Goal: Task Accomplishment & Management: Use online tool/utility

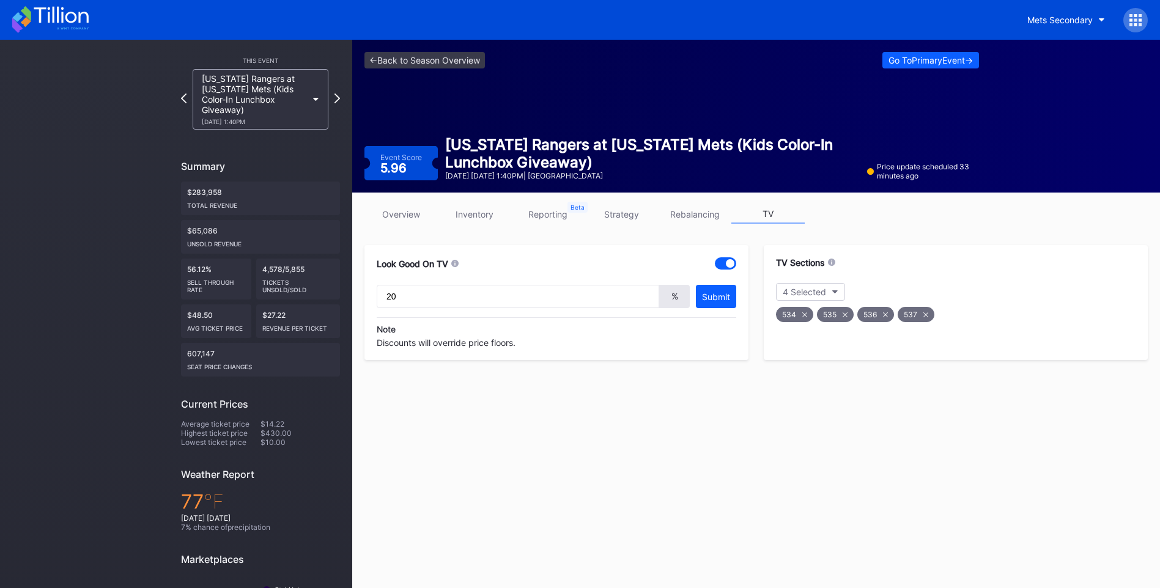
click at [75, 15] on icon at bounding box center [61, 15] width 54 height 17
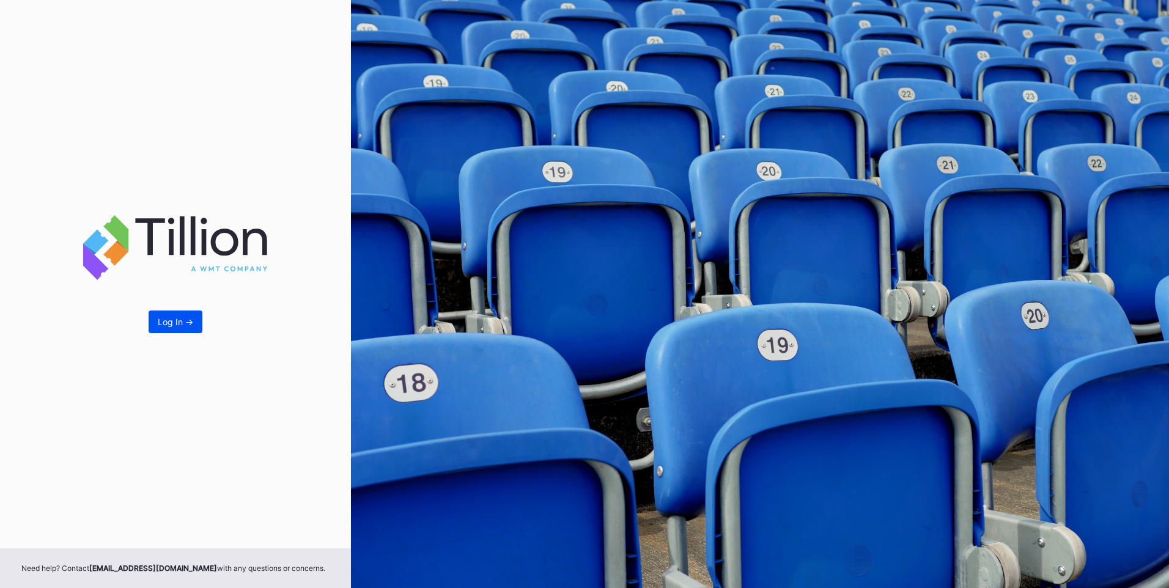
click at [196, 320] on button "Log In ->" at bounding box center [176, 322] width 54 height 23
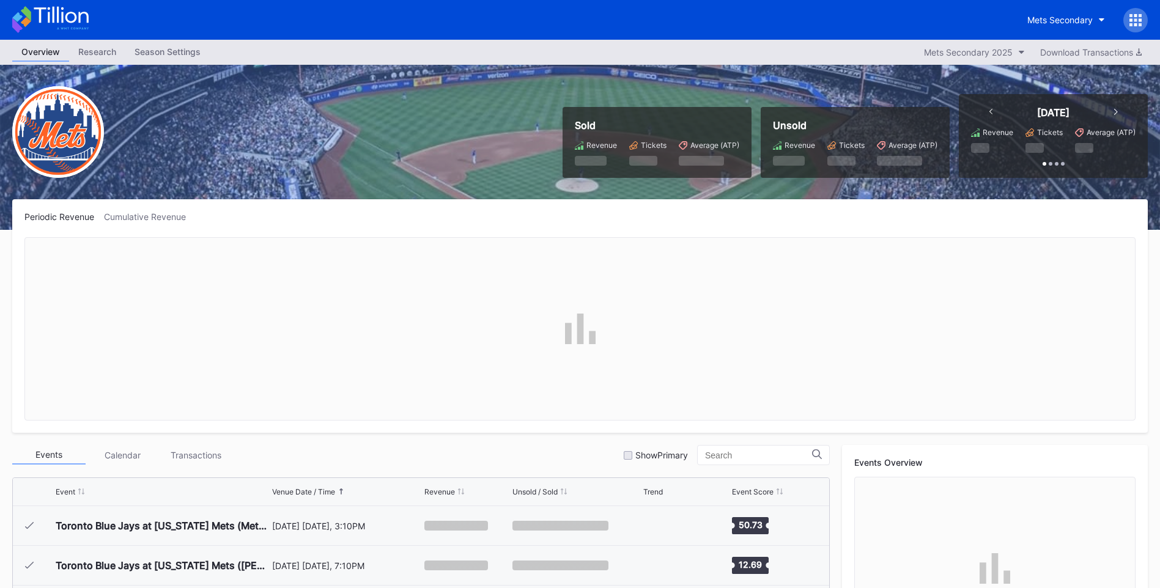
scroll to position [2941, 0]
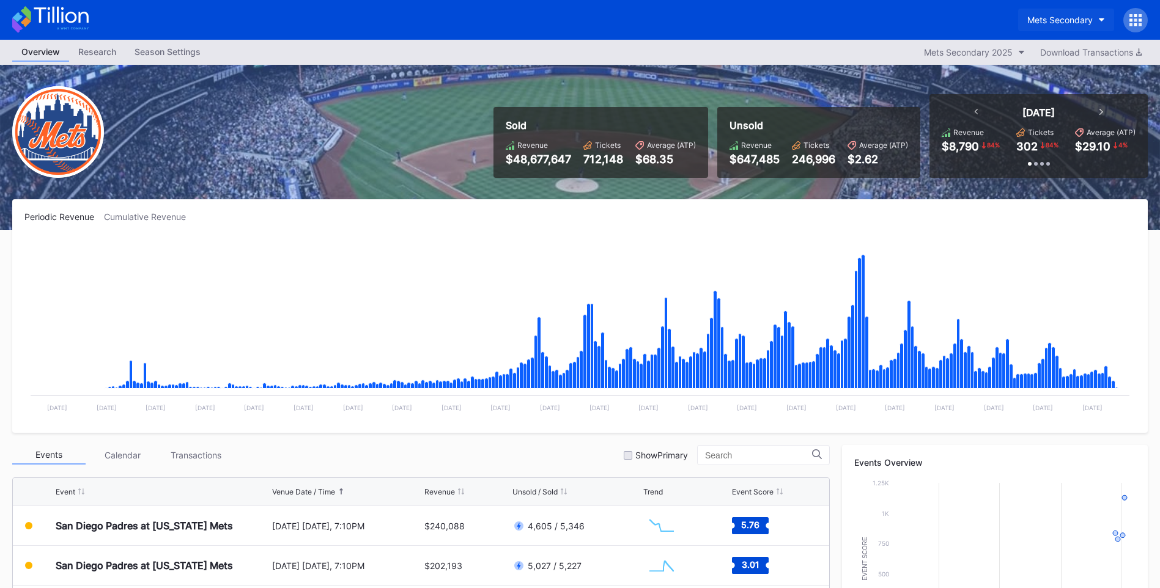
click at [1085, 18] on div "Mets Secondary" at bounding box center [1059, 20] width 65 height 10
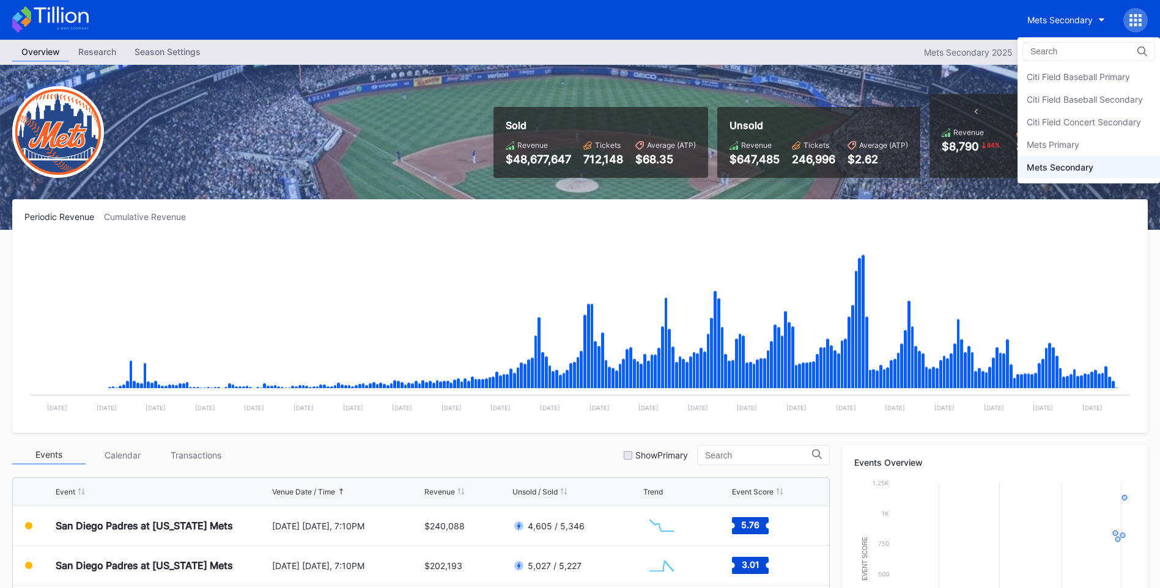
click at [1064, 141] on div "Mets Primary" at bounding box center [1052, 144] width 53 height 10
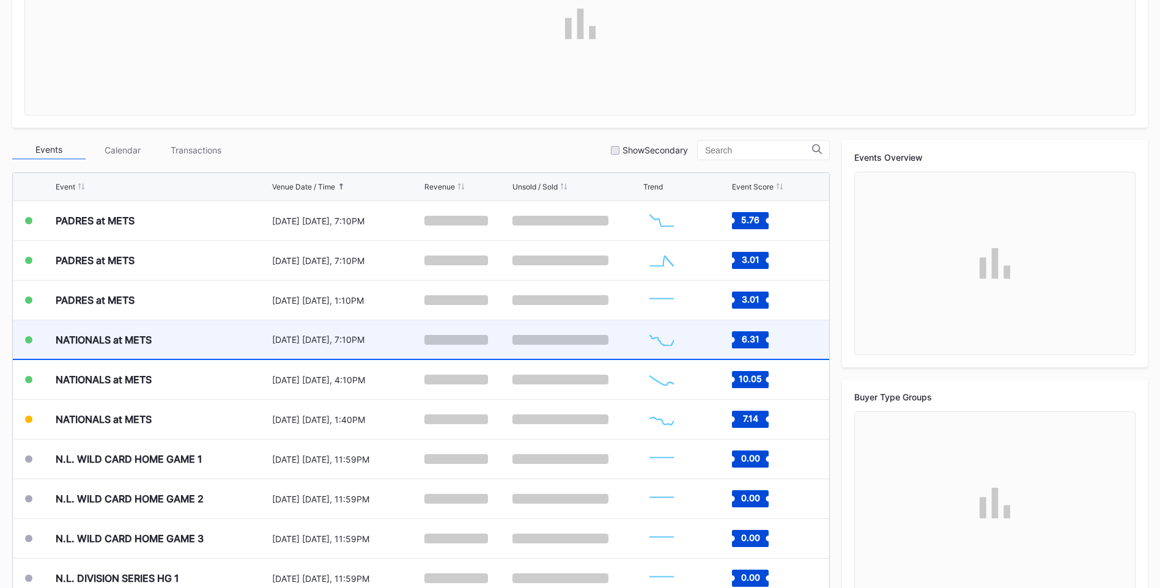
scroll to position [306, 0]
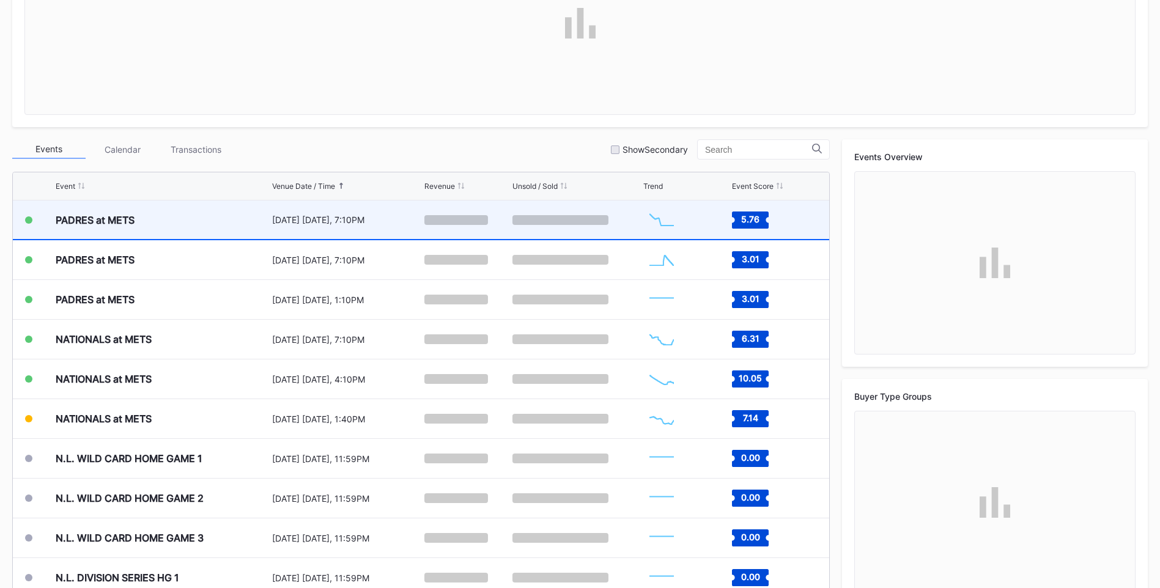
click at [177, 210] on div "PADRES at METS" at bounding box center [162, 220] width 213 height 39
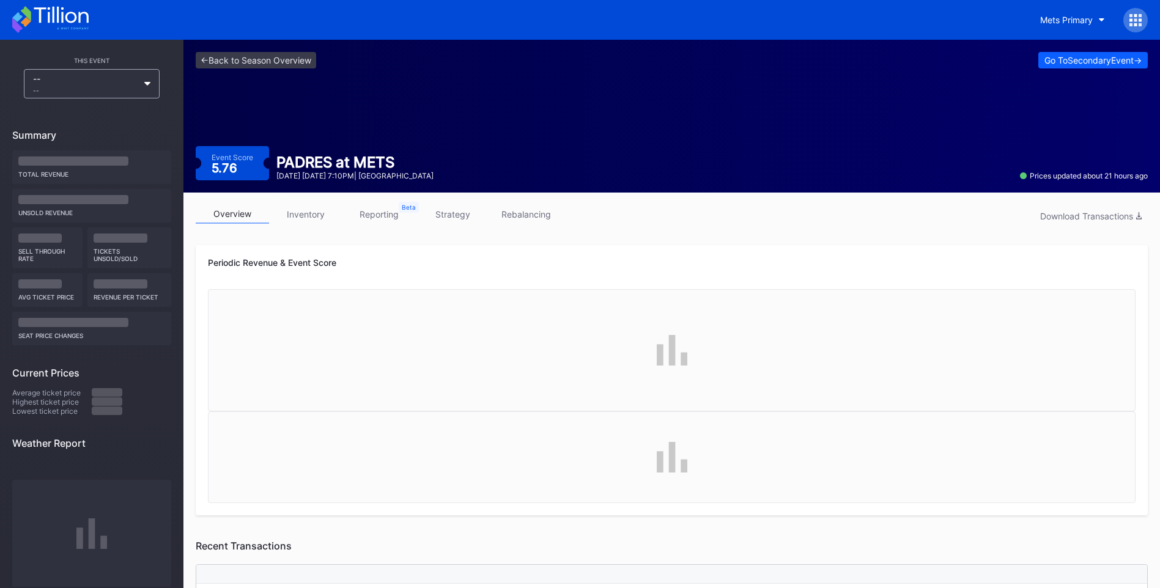
click at [525, 217] on link "rebalancing" at bounding box center [525, 214] width 73 height 19
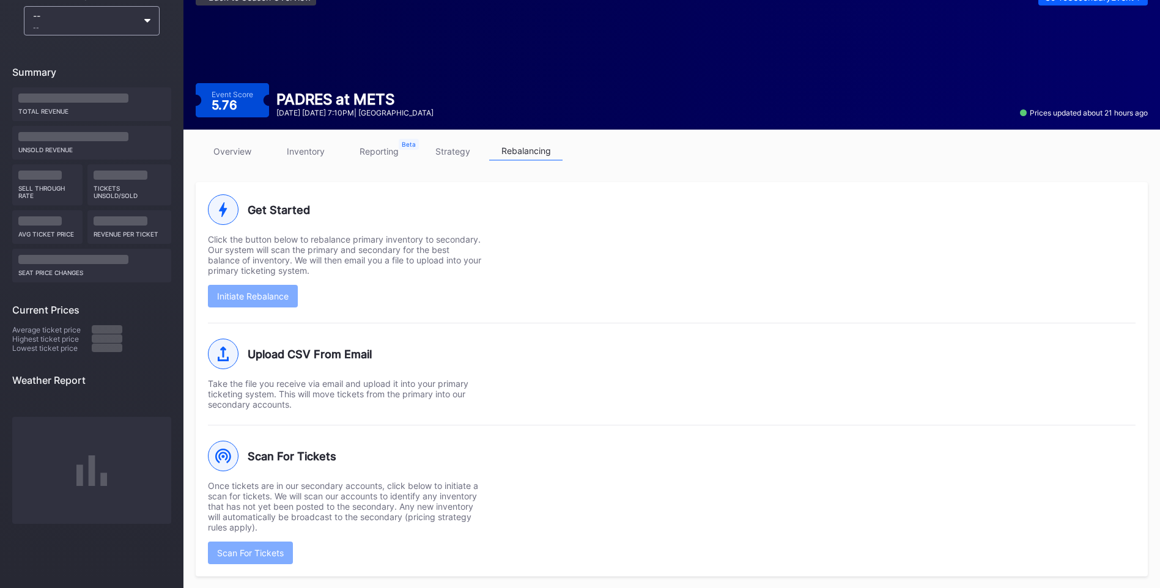
scroll to position [64, 0]
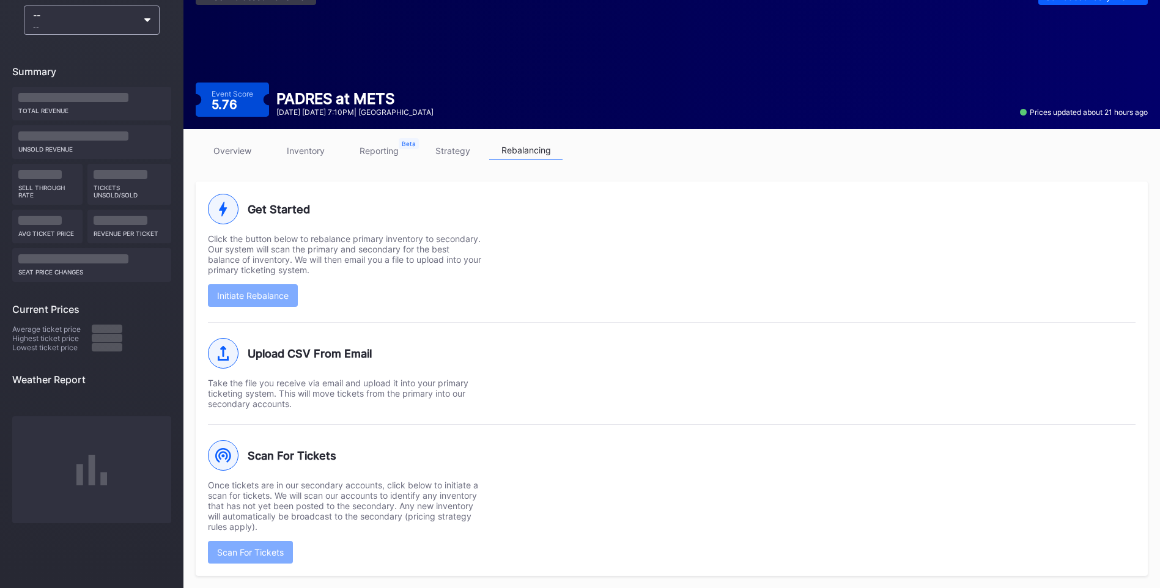
click at [584, 482] on div "Scan For Tickets Once tickets are in our secondary accounts, click below to ini…" at bounding box center [671, 493] width 927 height 139
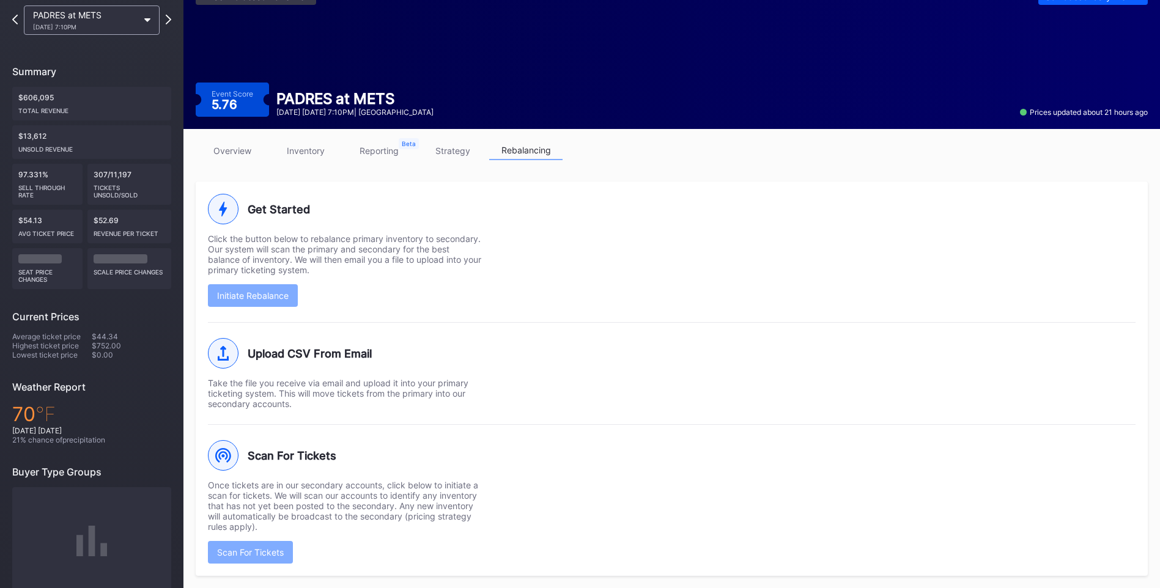
click at [517, 519] on div "Scan For Tickets Once tickets are in our secondary accounts, click below to ini…" at bounding box center [671, 493] width 927 height 139
drag, startPoint x: 624, startPoint y: 566, endPoint x: 567, endPoint y: 533, distance: 66.0
click at [624, 562] on div "Get Started Click the button below to rebalance primary inventory to secondary.…" at bounding box center [672, 379] width 952 height 394
click at [567, 533] on div "Scan For Tickets Once tickets are in our secondary accounts, click below to ini…" at bounding box center [671, 493] width 927 height 139
click at [542, 514] on div "Scan For Tickets Once tickets are in our secondary accounts, click below to ini…" at bounding box center [671, 493] width 927 height 139
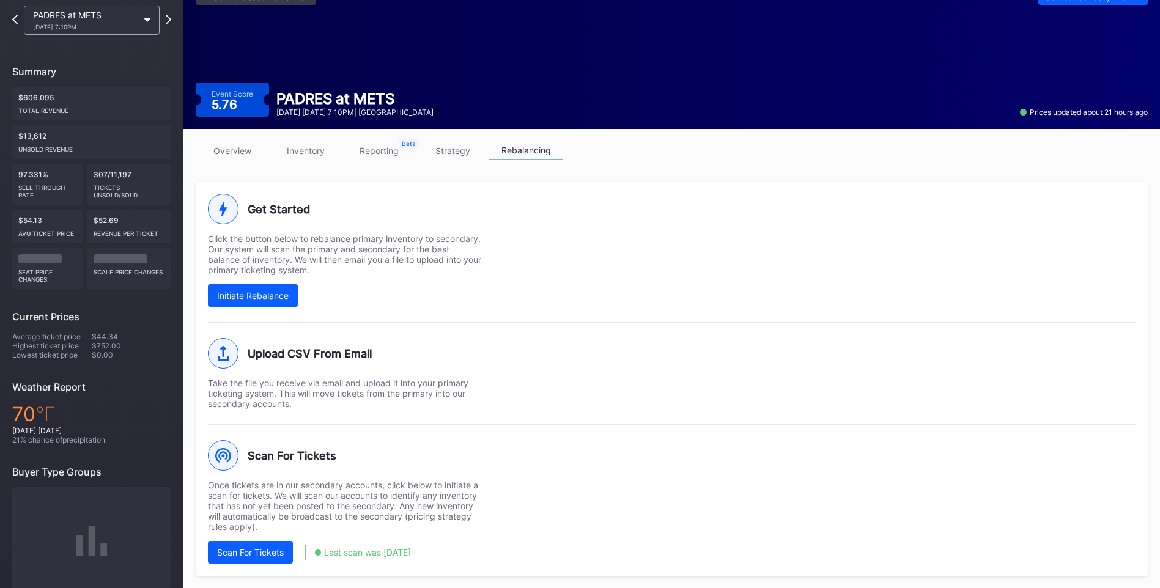
drag, startPoint x: 536, startPoint y: 498, endPoint x: 693, endPoint y: 564, distance: 169.9
click at [539, 500] on div "Scan For Tickets Once tickets are in our secondary accounts, click below to ini…" at bounding box center [671, 493] width 927 height 139
click at [534, 506] on div "Scan For Tickets Once tickets are in our secondary accounts, click below to ini…" at bounding box center [671, 493] width 927 height 139
click at [275, 551] on div "Scan For Tickets" at bounding box center [250, 552] width 67 height 10
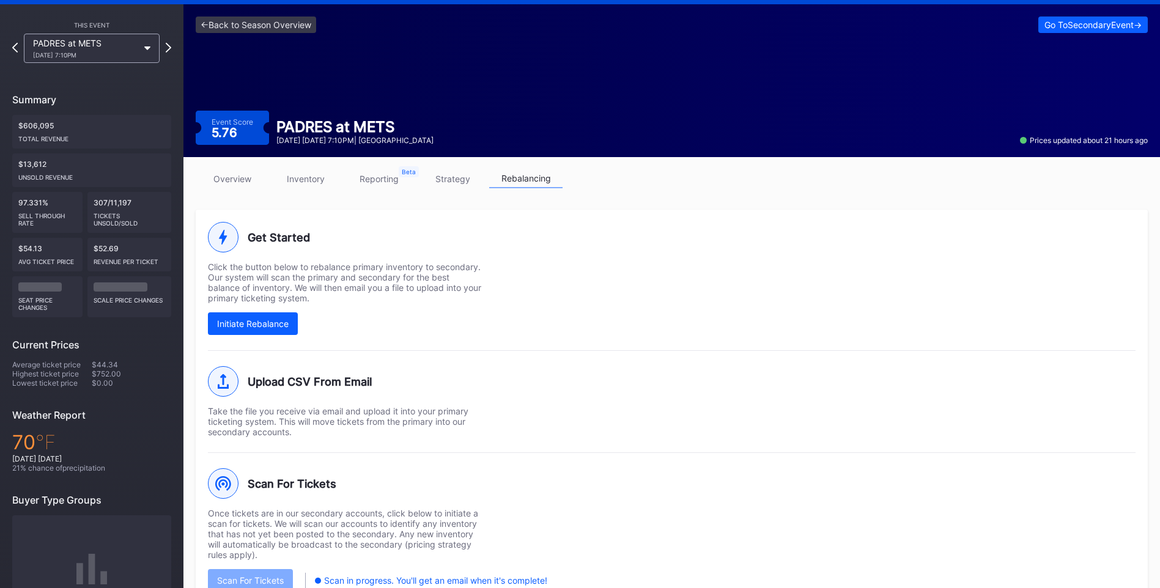
scroll to position [0, 0]
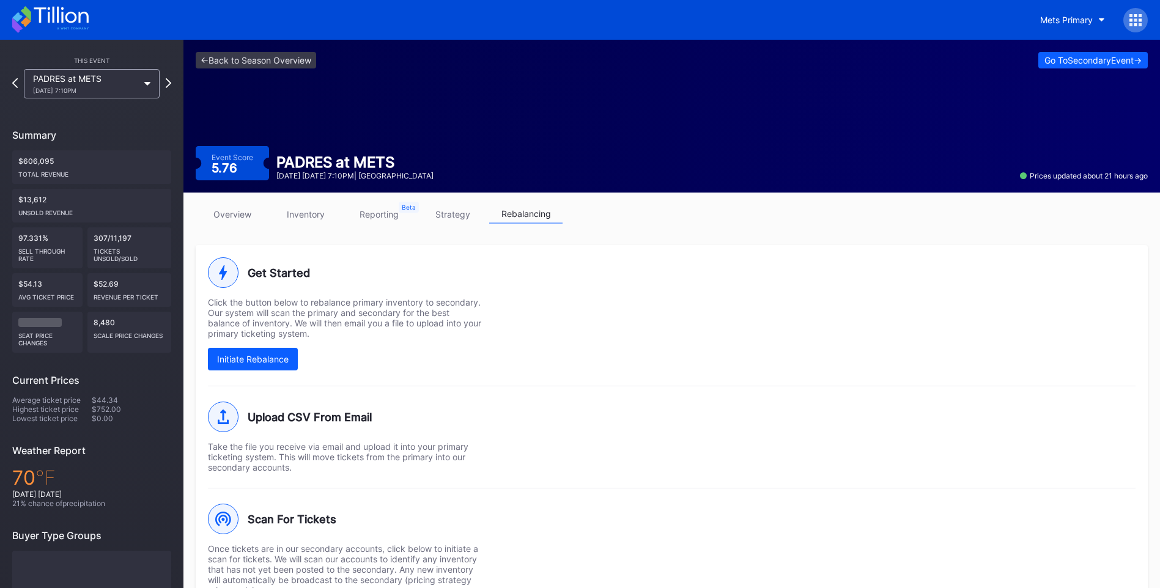
click at [70, 23] on icon at bounding box center [50, 19] width 76 height 27
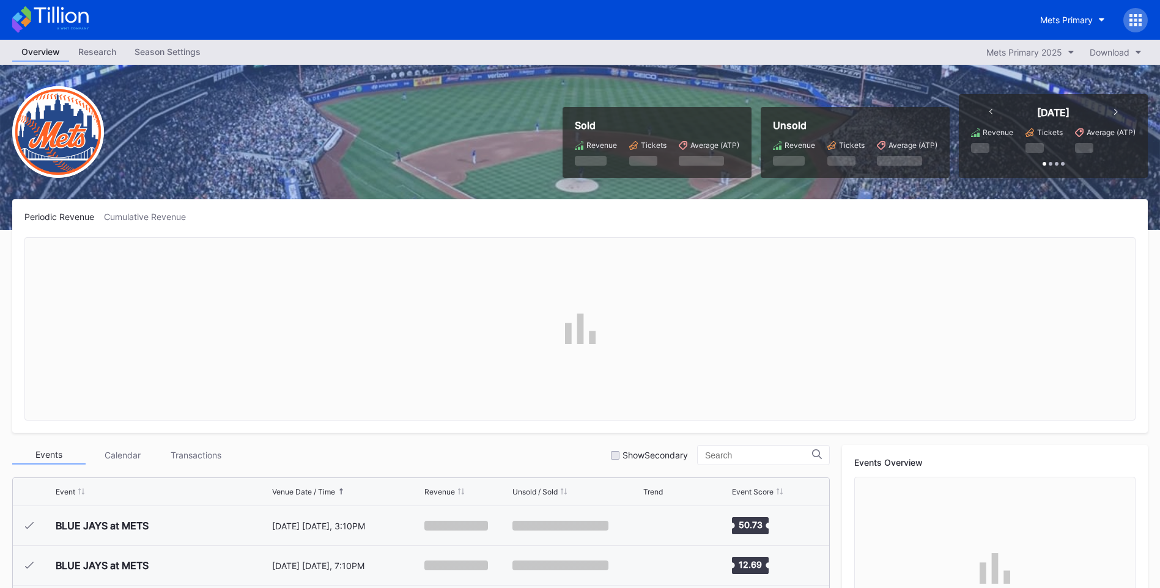
scroll to position [2941, 0]
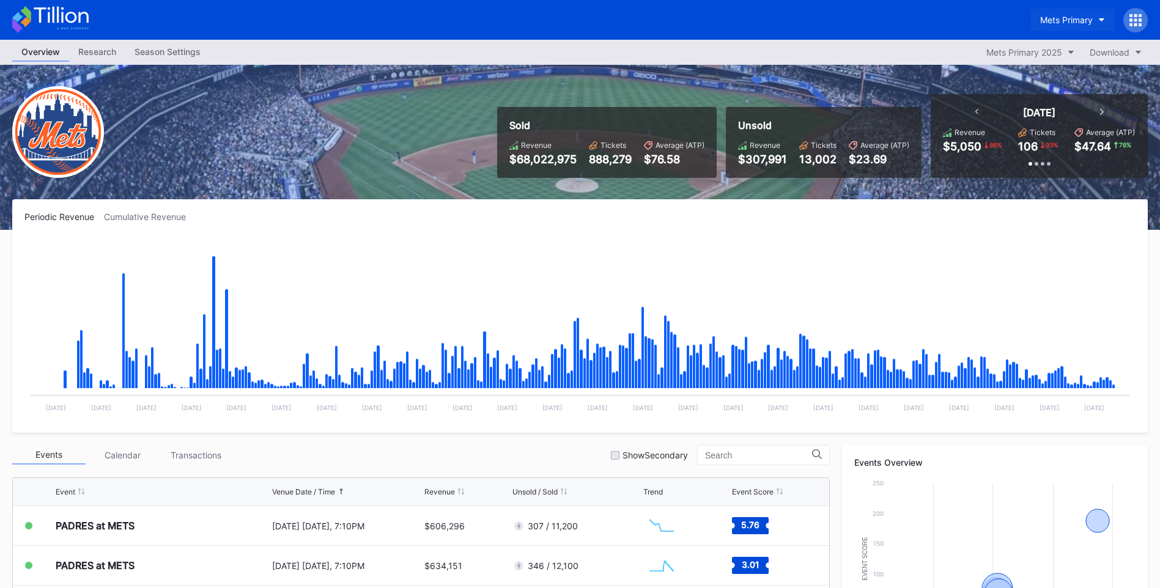
click at [1075, 12] on button "Mets Primary" at bounding box center [1072, 20] width 83 height 23
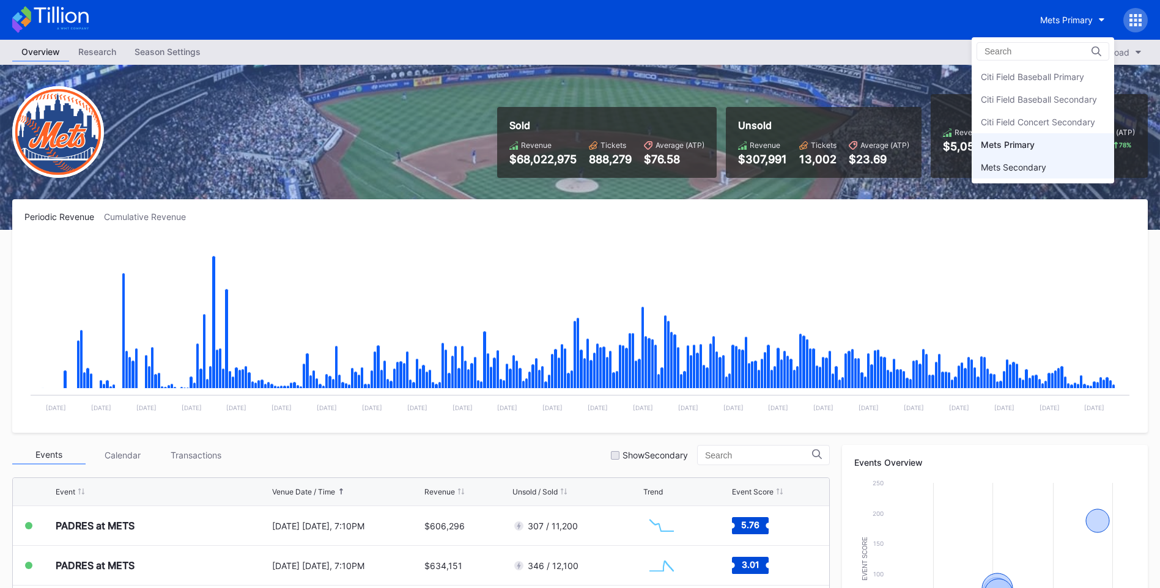
click at [1026, 178] on div "Mets Secondary" at bounding box center [1042, 167] width 142 height 23
